Goal: Information Seeking & Learning: Compare options

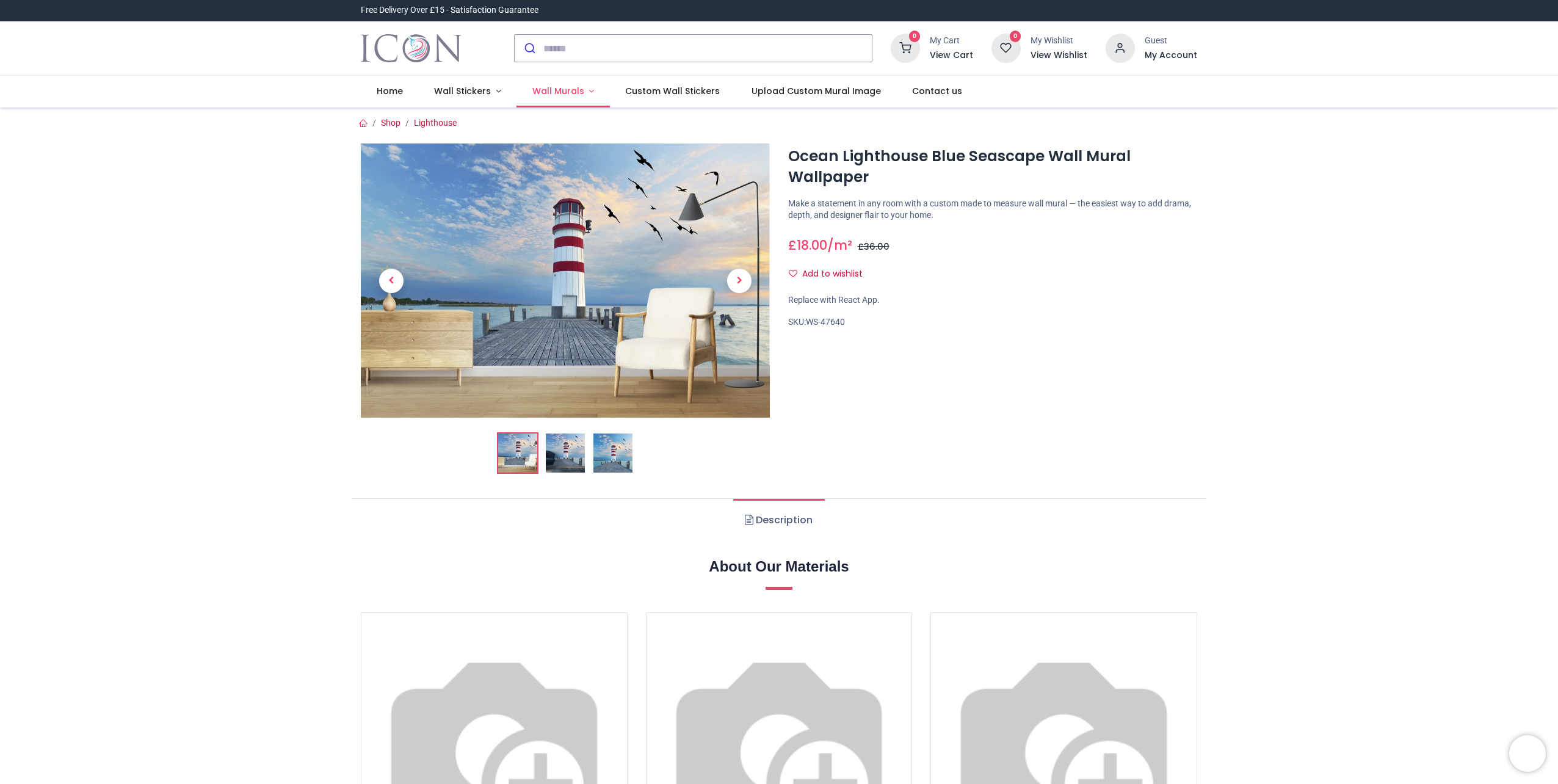
click at [571, 92] on span "Wall Murals" at bounding box center [558, 90] width 52 height 12
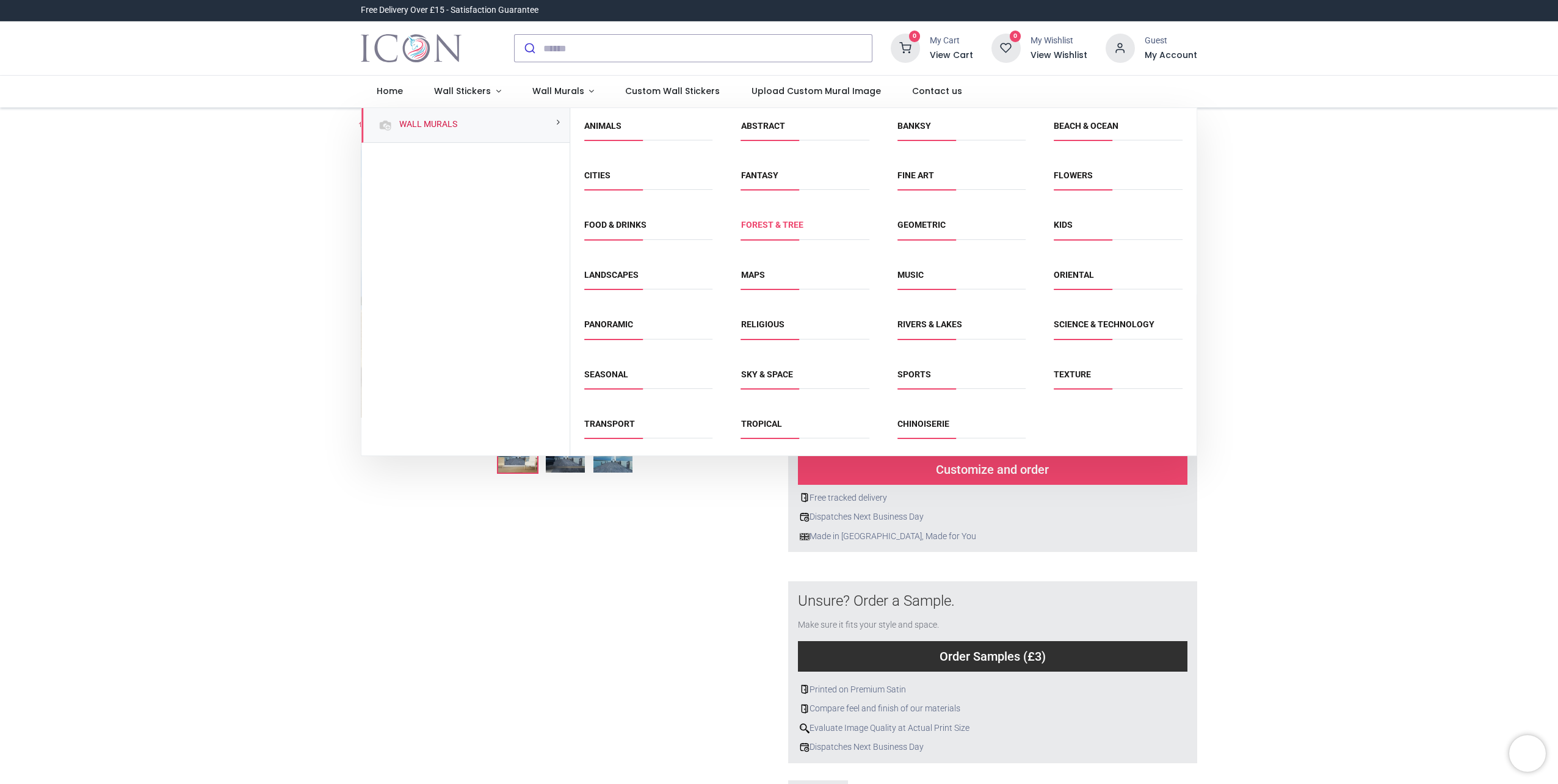
click at [783, 228] on link "Forest & Tree" at bounding box center [772, 224] width 62 height 10
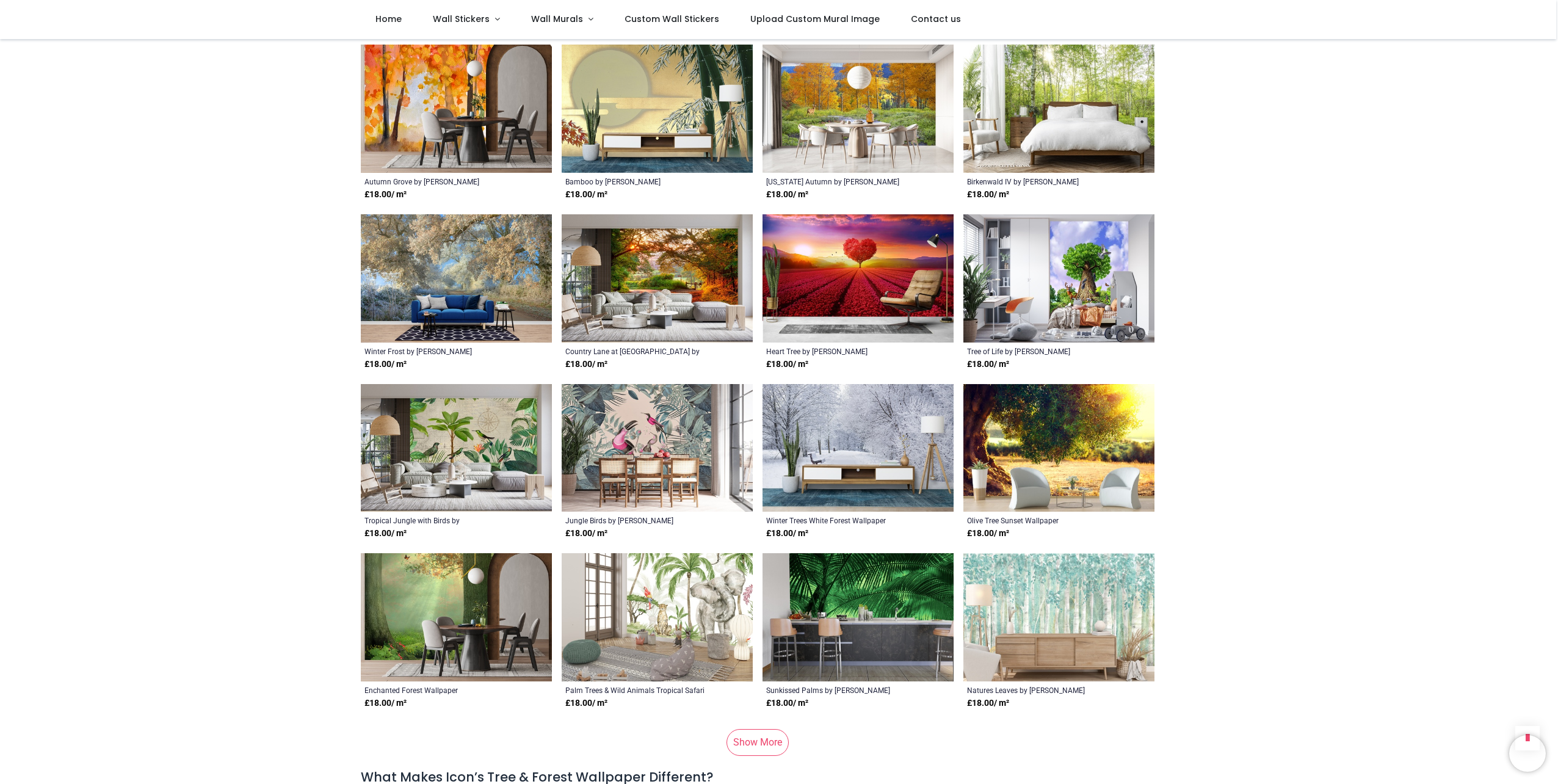
scroll to position [2014, 0]
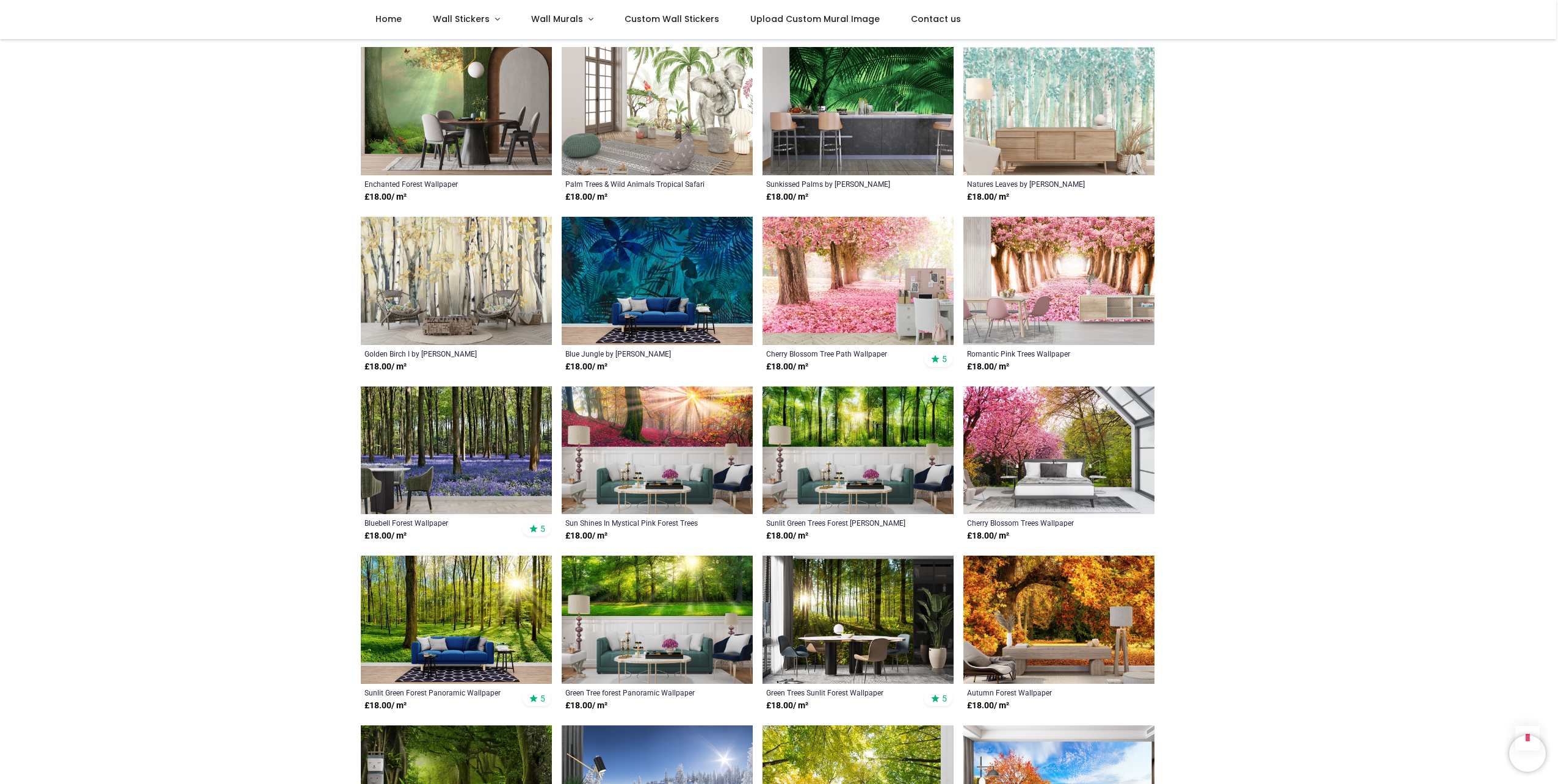
scroll to position [2441, 0]
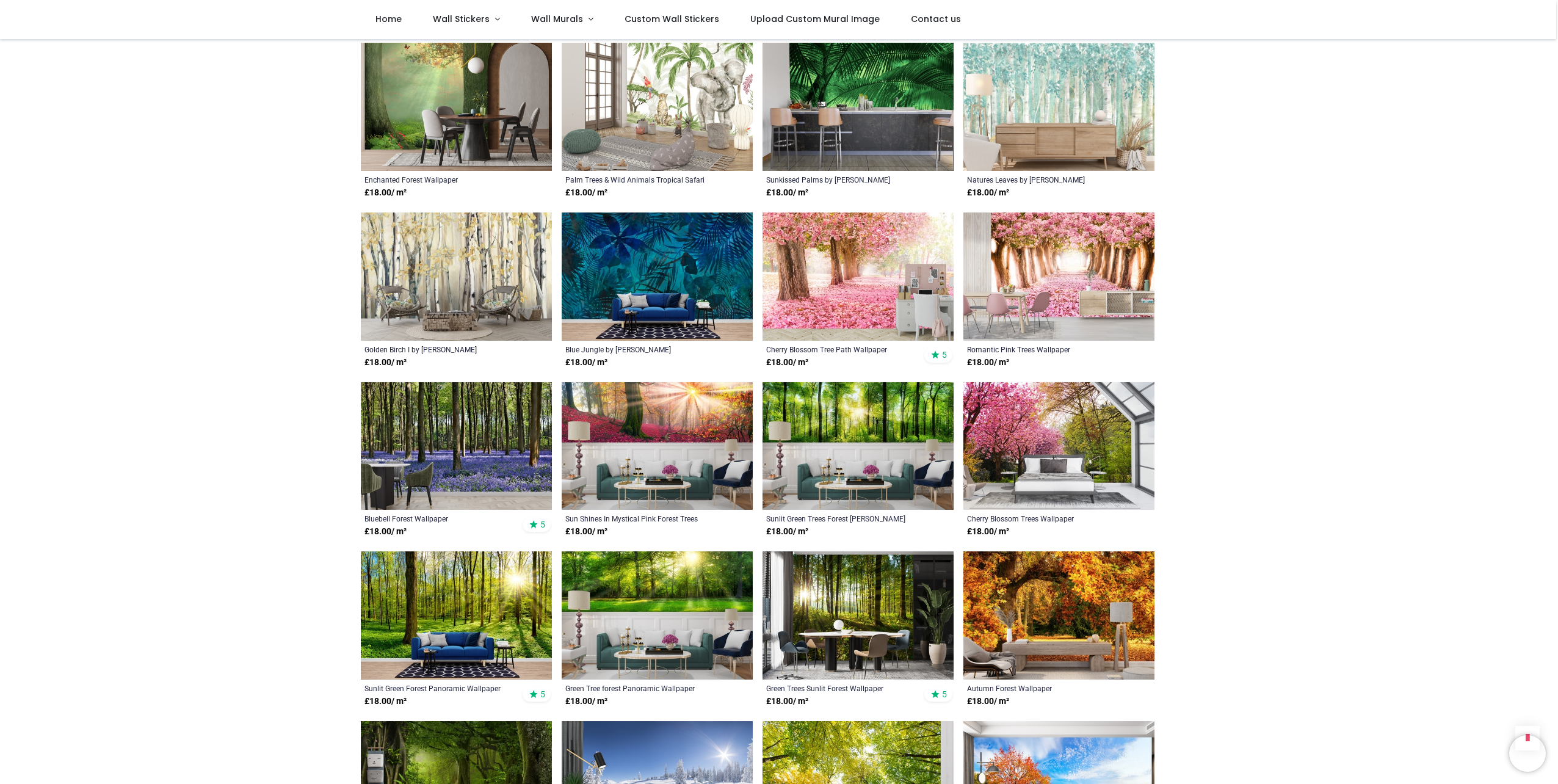
click at [847, 577] on img at bounding box center [858, 615] width 191 height 128
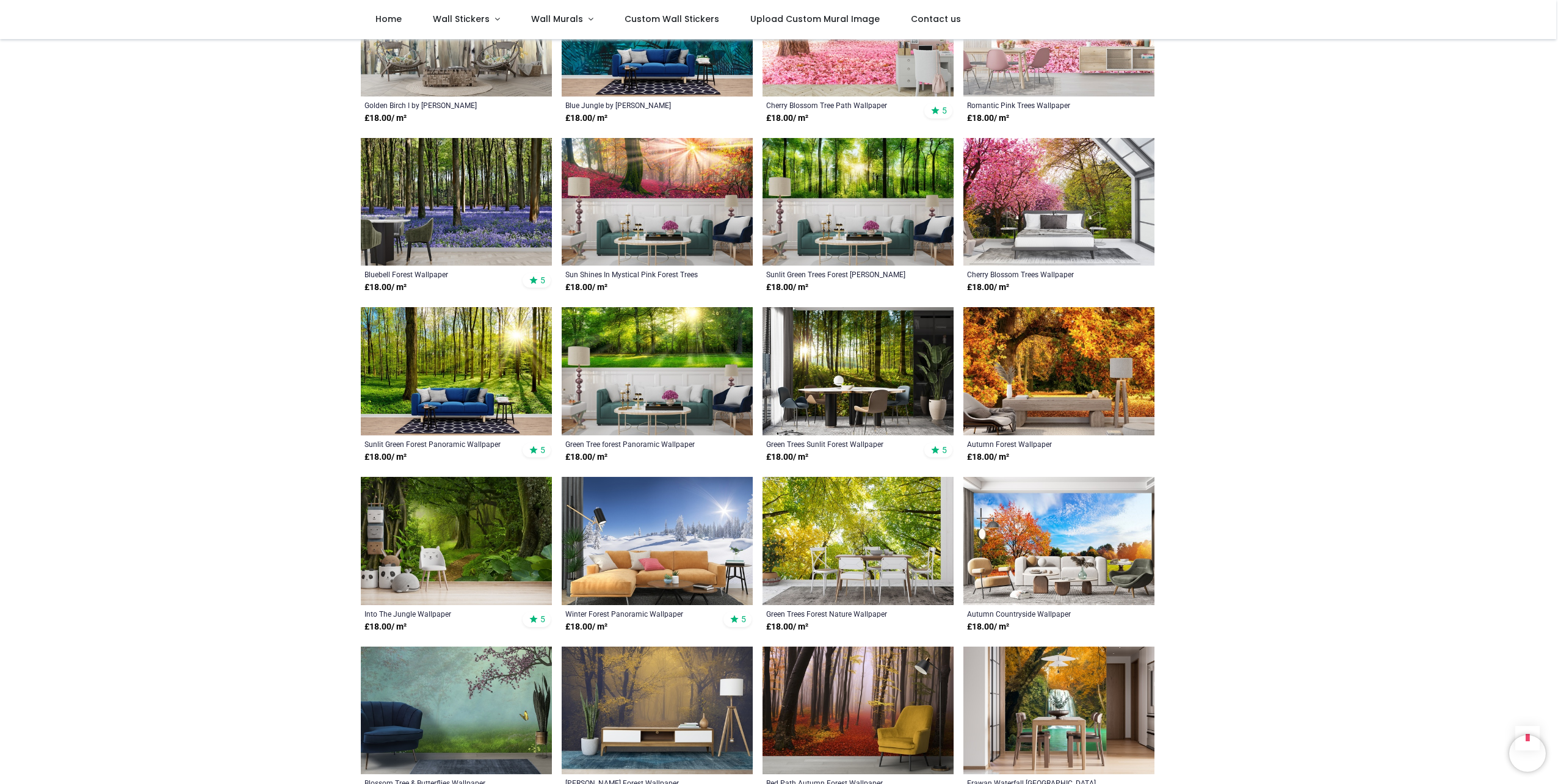
click at [470, 506] on img at bounding box center [456, 541] width 191 height 128
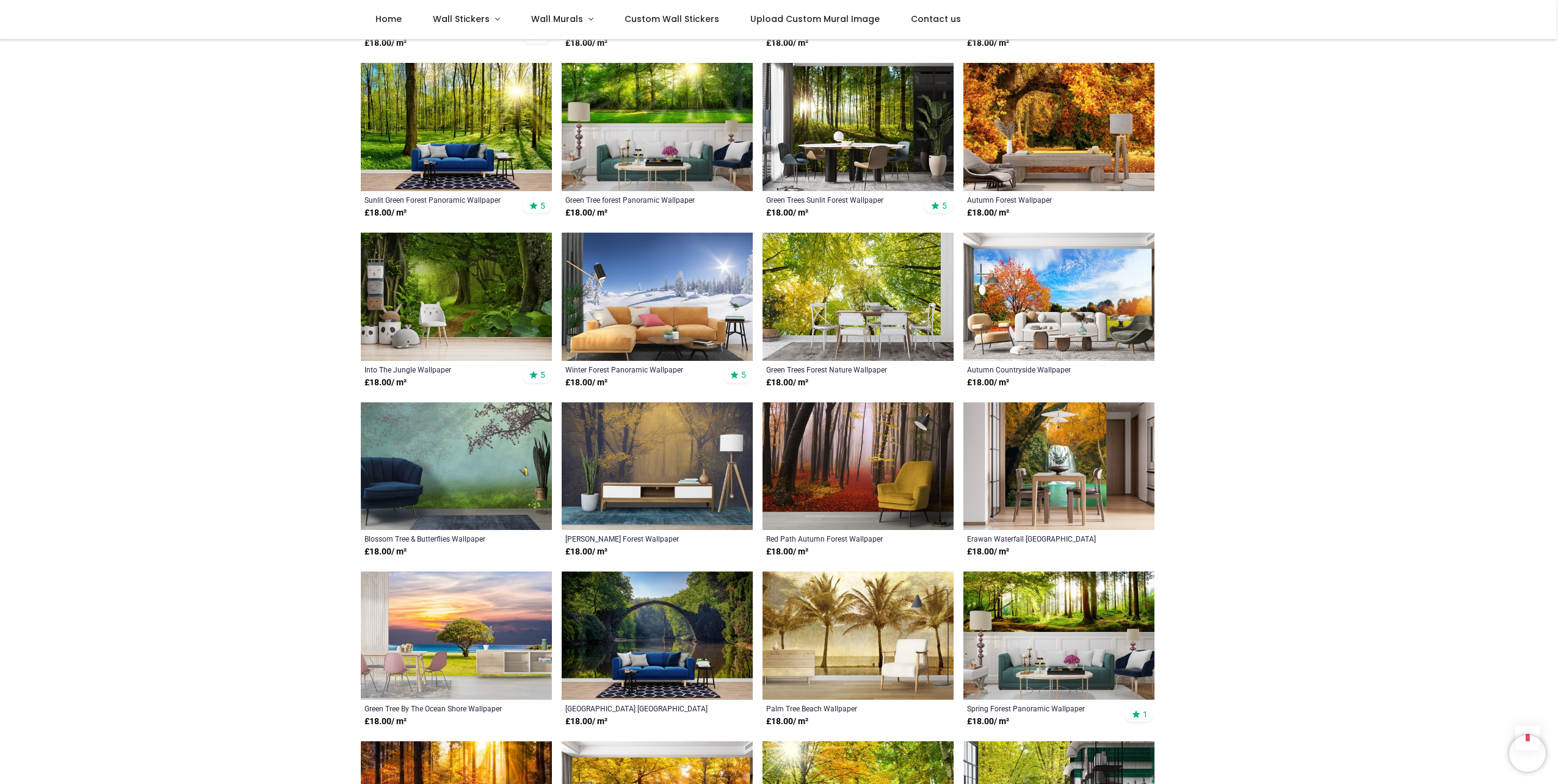
click at [459, 438] on img at bounding box center [456, 466] width 191 height 128
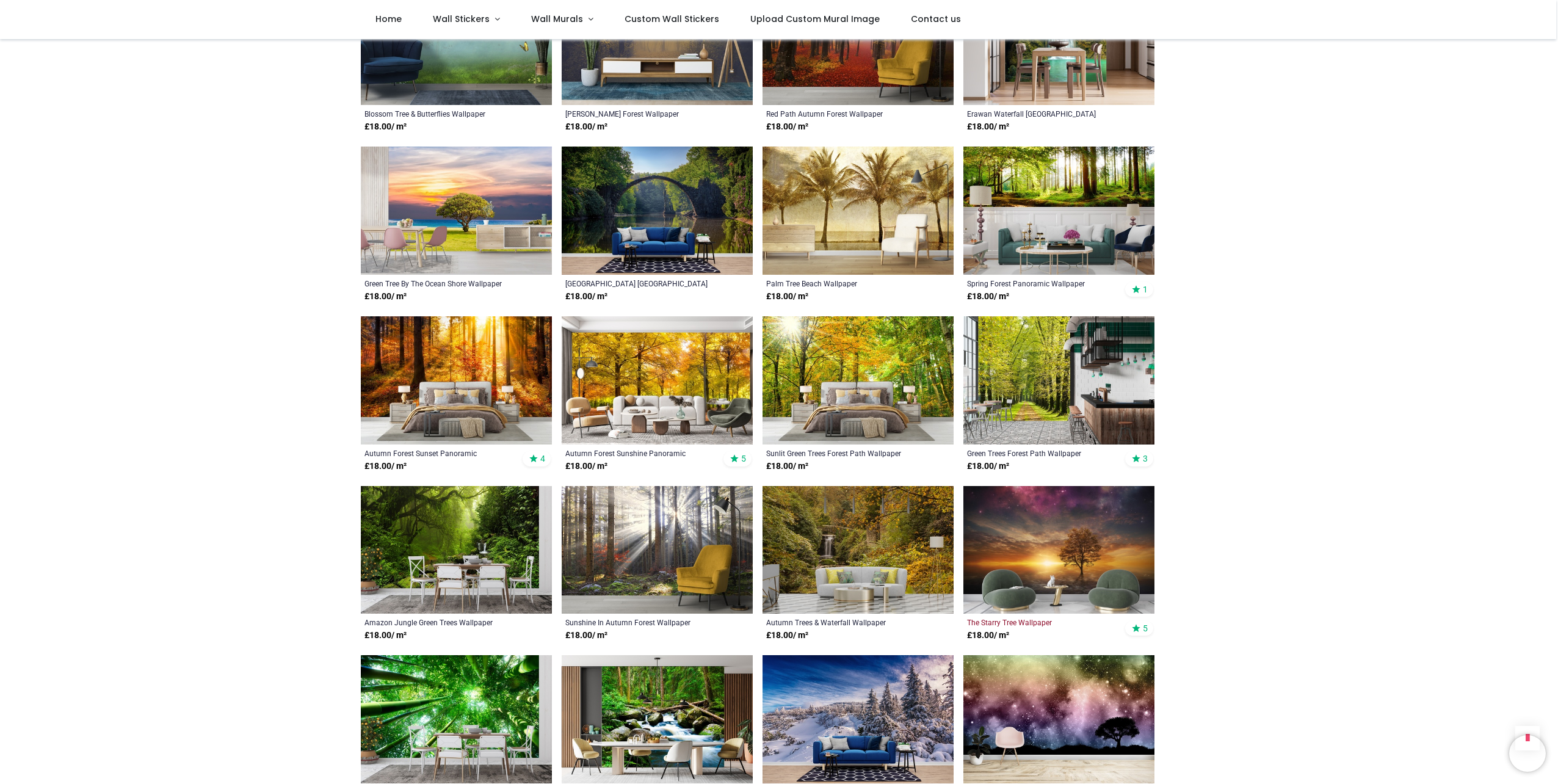
scroll to position [3417, 0]
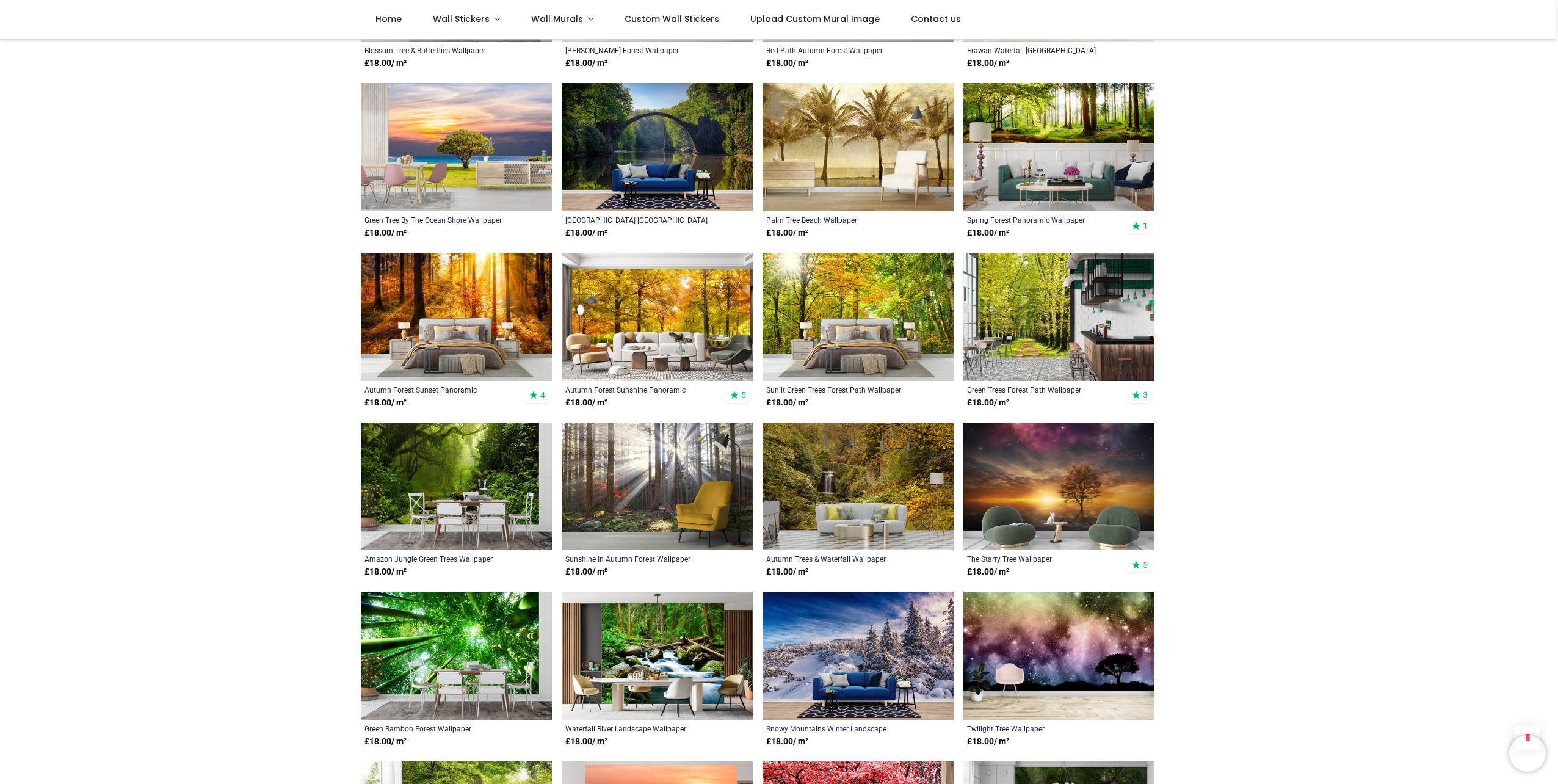
click at [1061, 454] on img at bounding box center [1059, 486] width 191 height 128
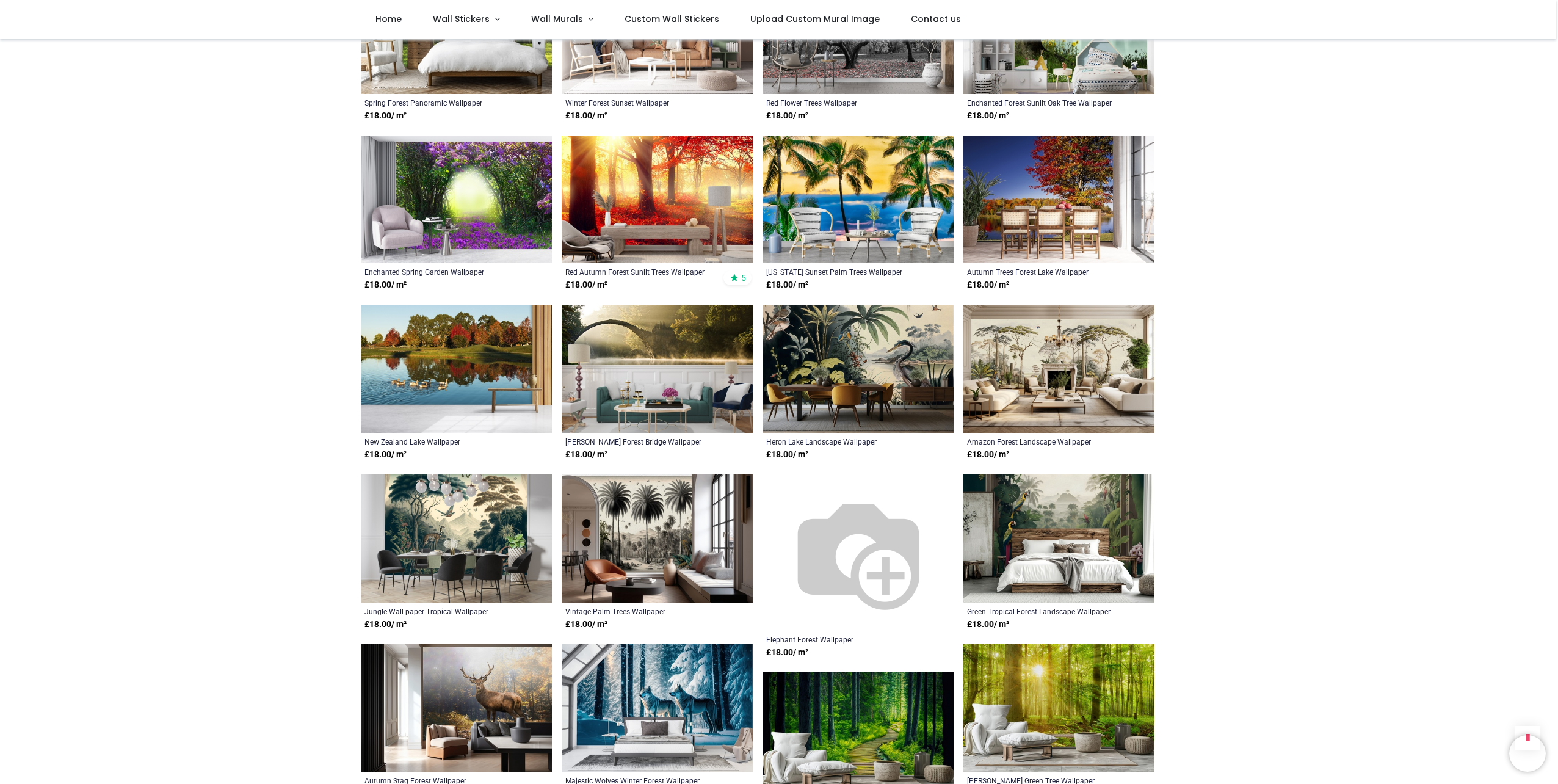
scroll to position [4333, 0]
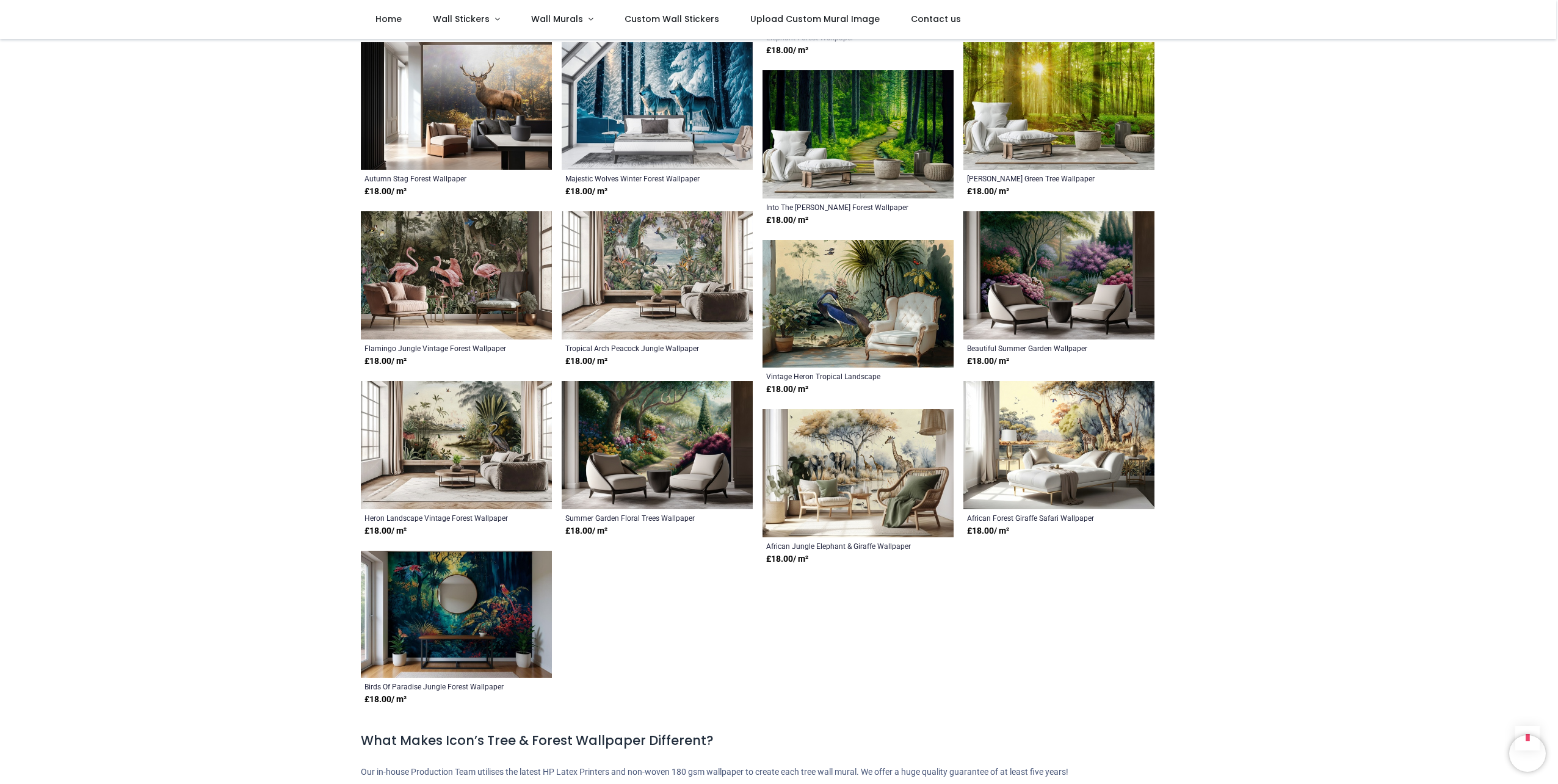
scroll to position [4822, 0]
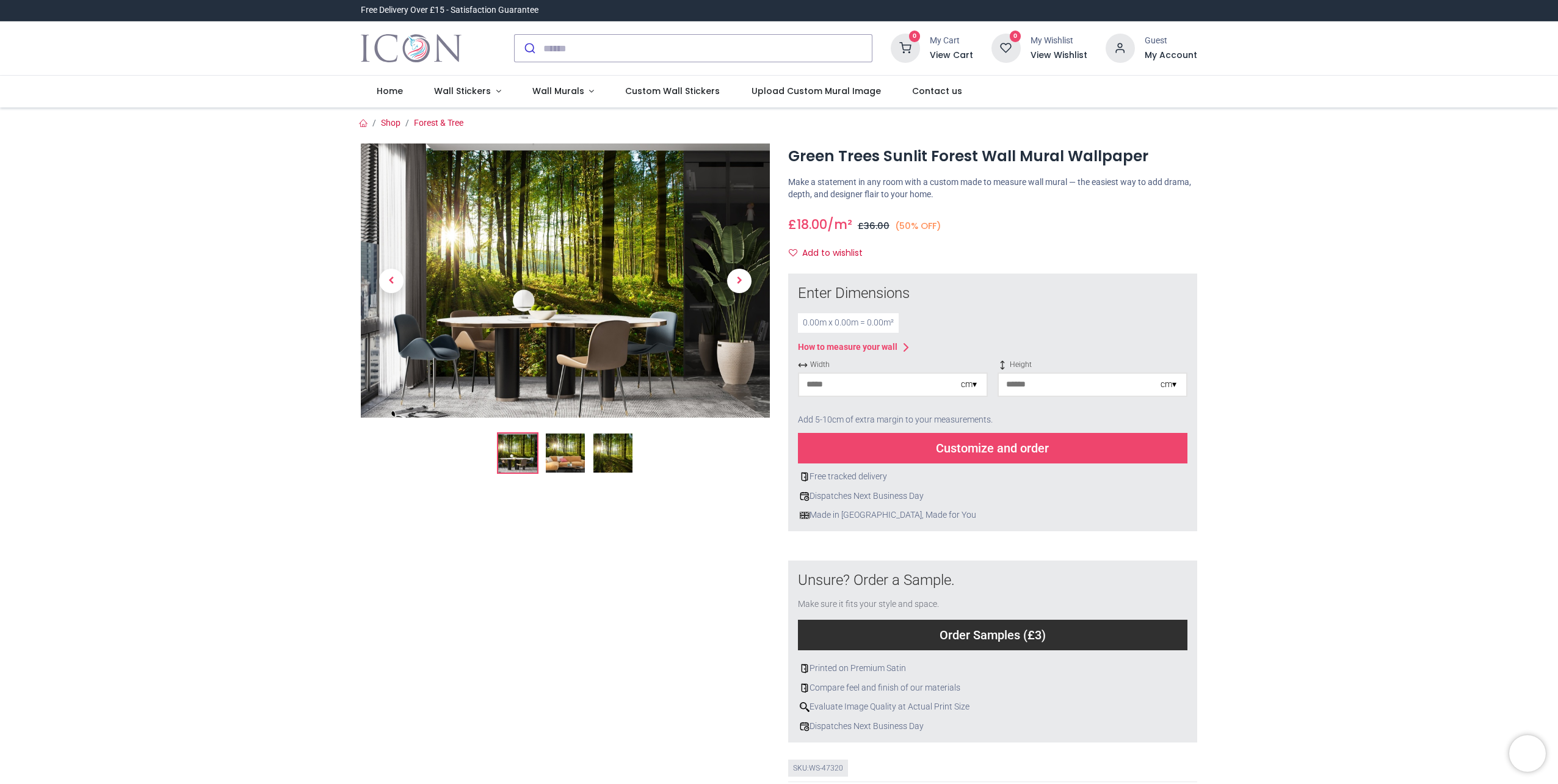
click at [620, 444] on img at bounding box center [613, 452] width 39 height 39
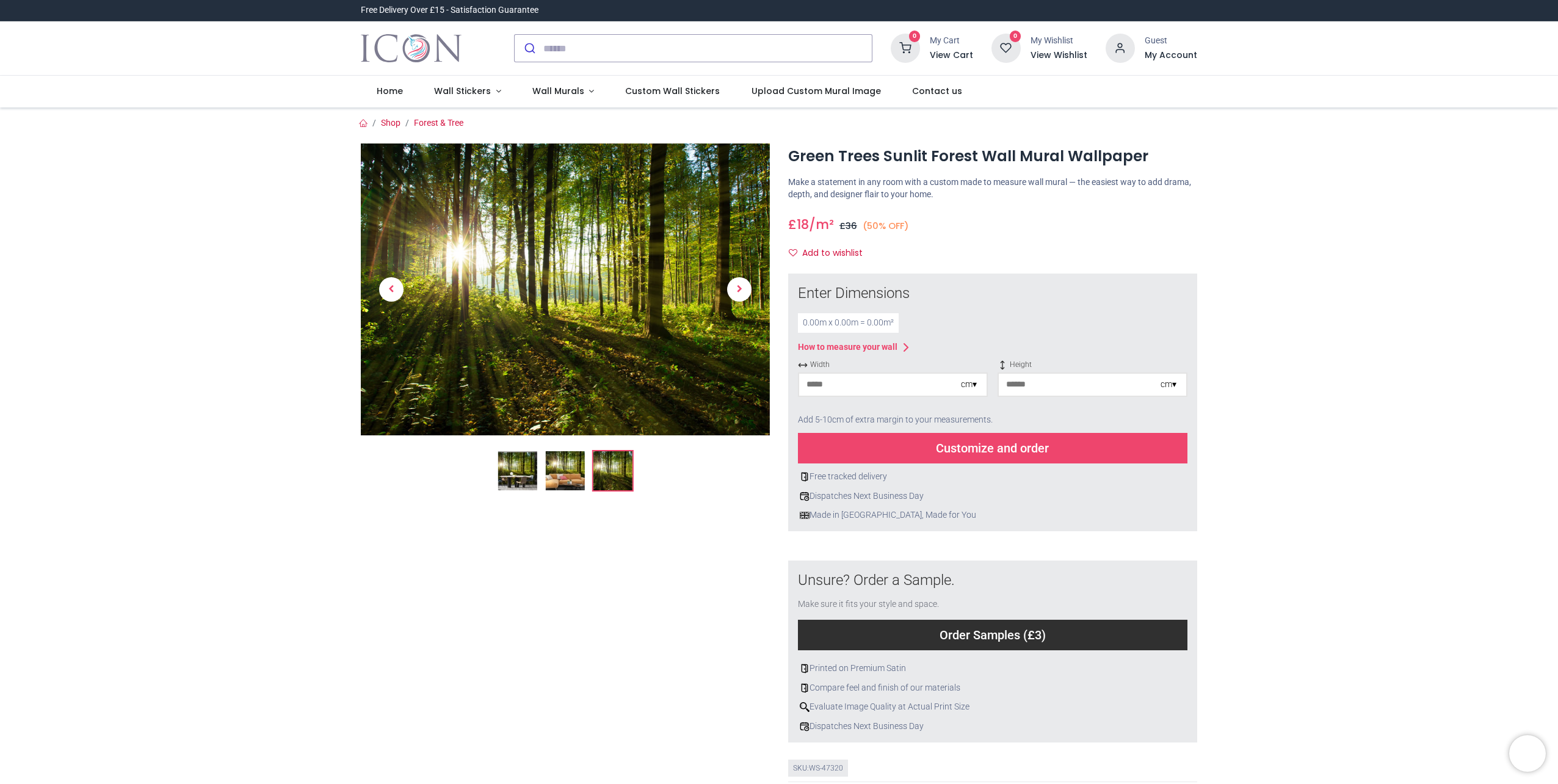
click at [559, 229] on img at bounding box center [566, 289] width 409 height 291
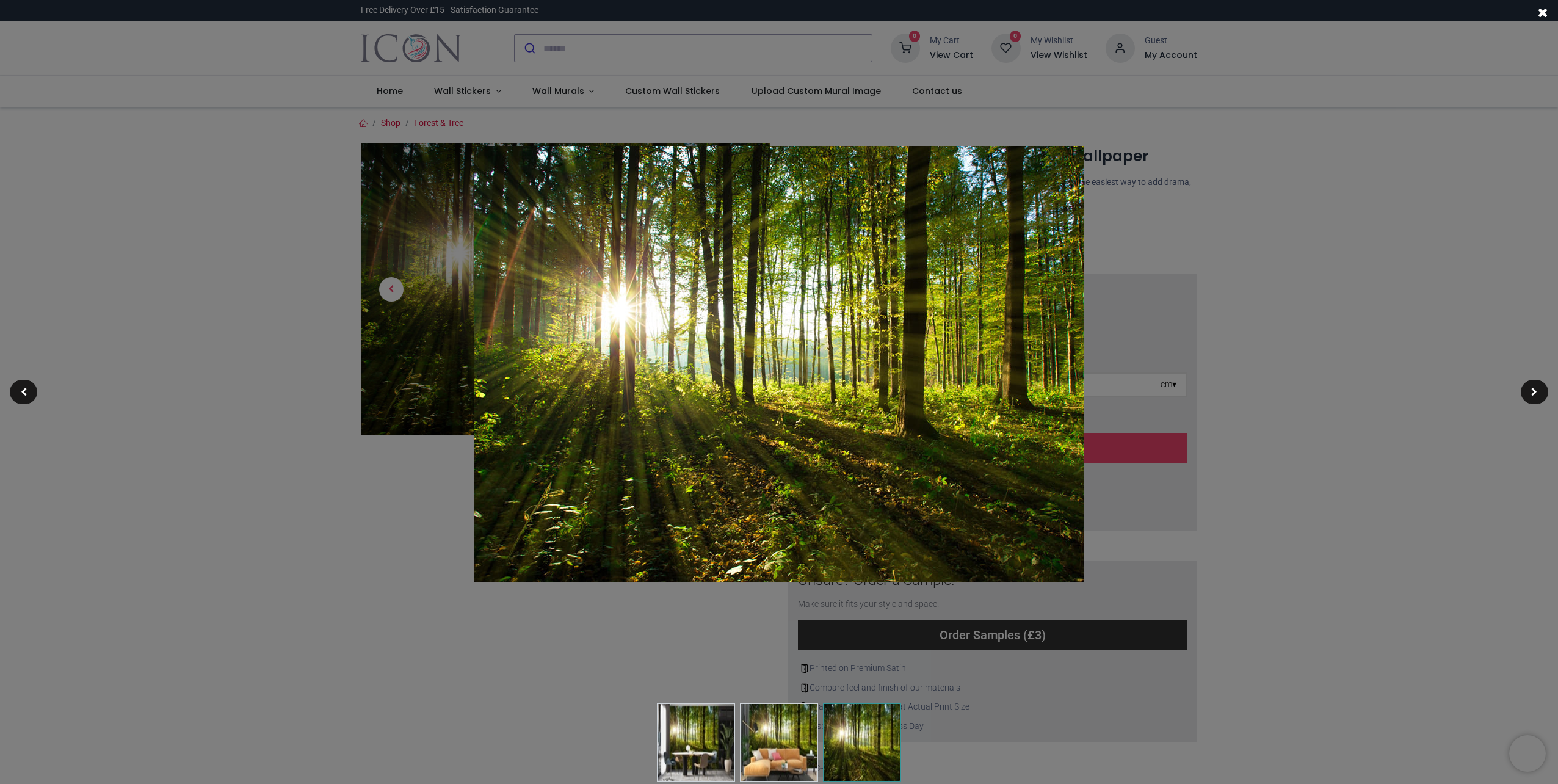
click at [1542, 12] on span at bounding box center [1543, 12] width 11 height 12
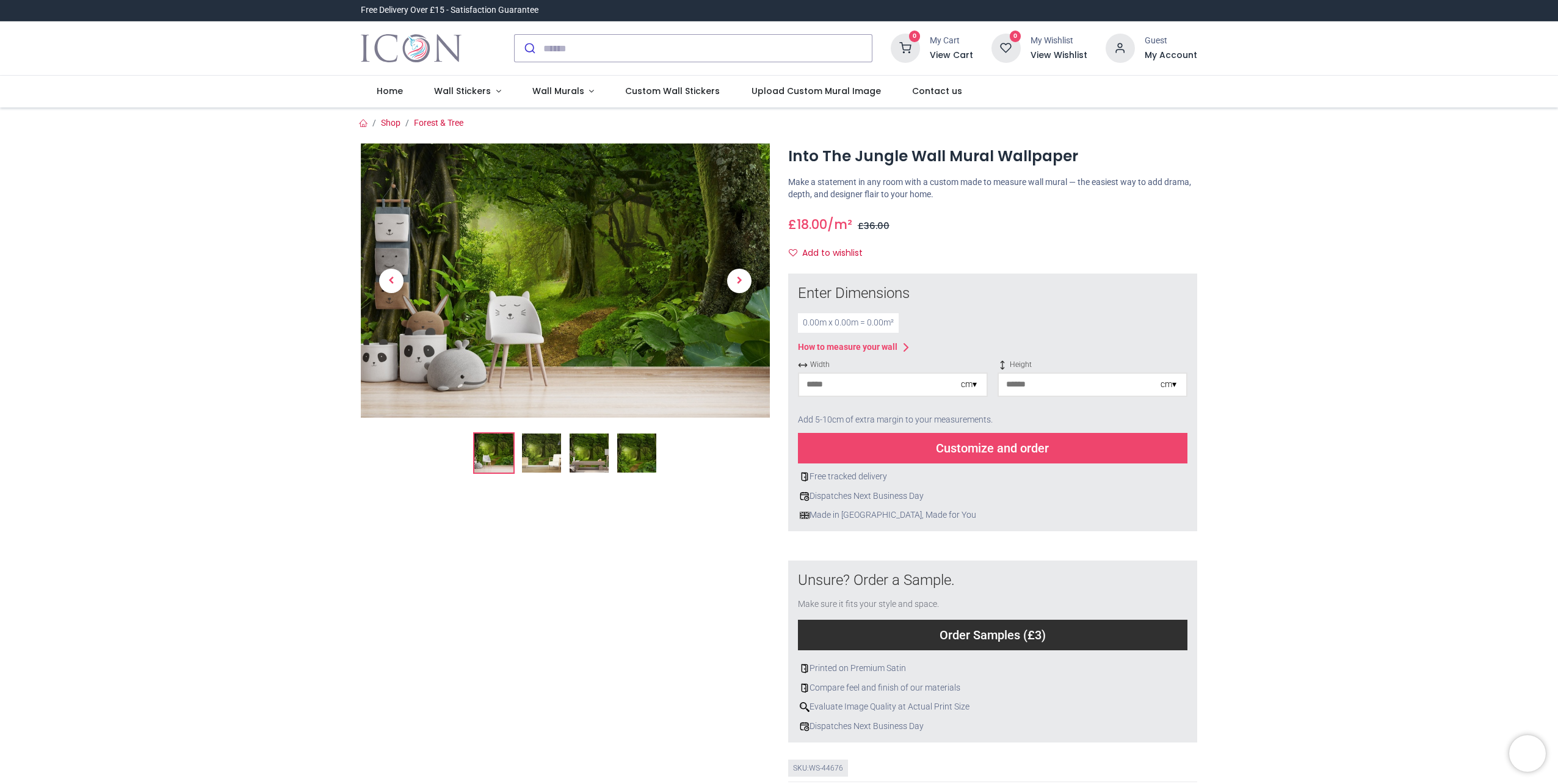
click at [634, 454] on img at bounding box center [636, 452] width 39 height 39
click at [647, 452] on img at bounding box center [636, 452] width 39 height 39
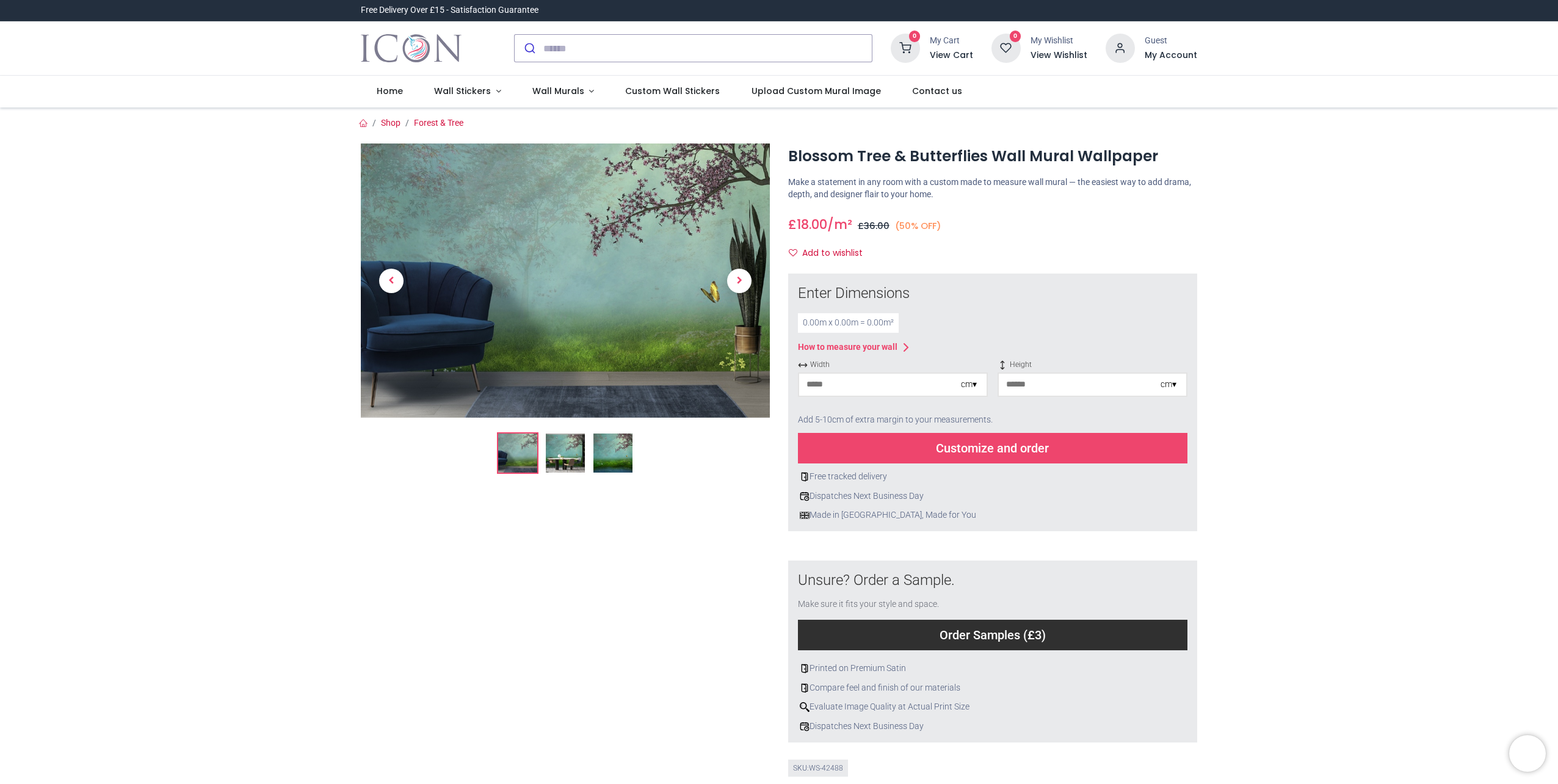
click at [625, 464] on img at bounding box center [613, 452] width 39 height 39
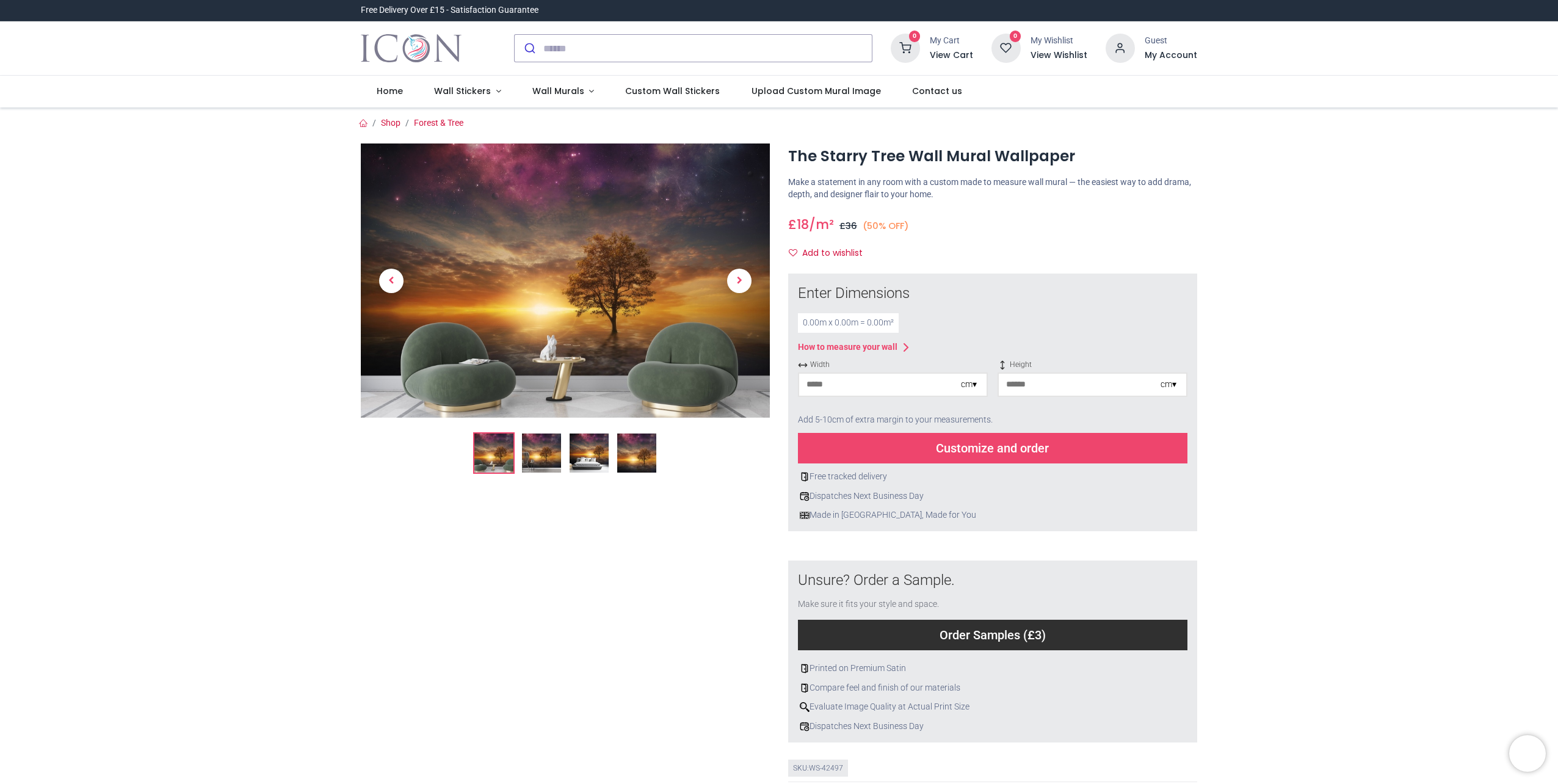
click at [632, 447] on img at bounding box center [636, 452] width 39 height 39
